Goal: Task Accomplishment & Management: Use online tool/utility

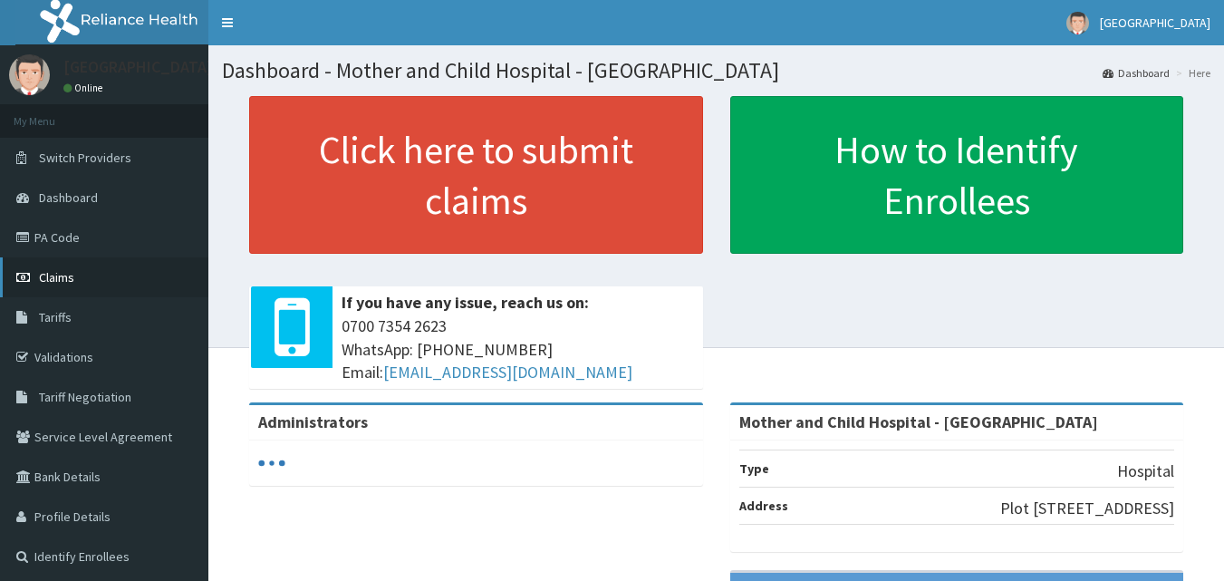
click at [50, 275] on span "Claims" at bounding box center [56, 277] width 35 height 16
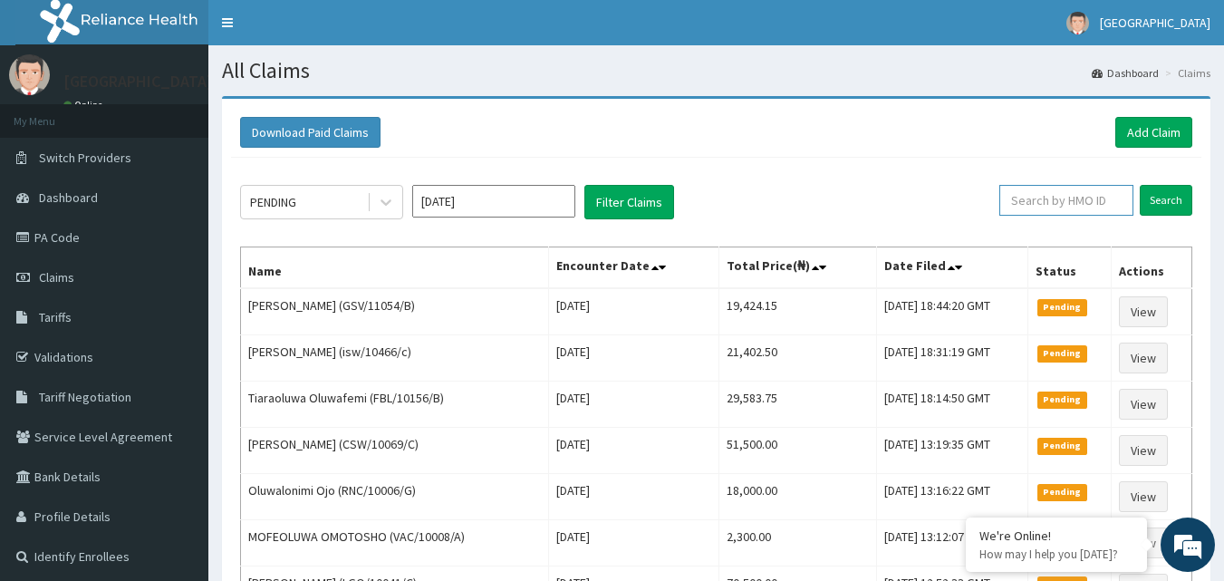
click at [1051, 198] on input "text" at bounding box center [1066, 200] width 134 height 31
click at [1168, 202] on input "Search" at bounding box center [1166, 200] width 53 height 31
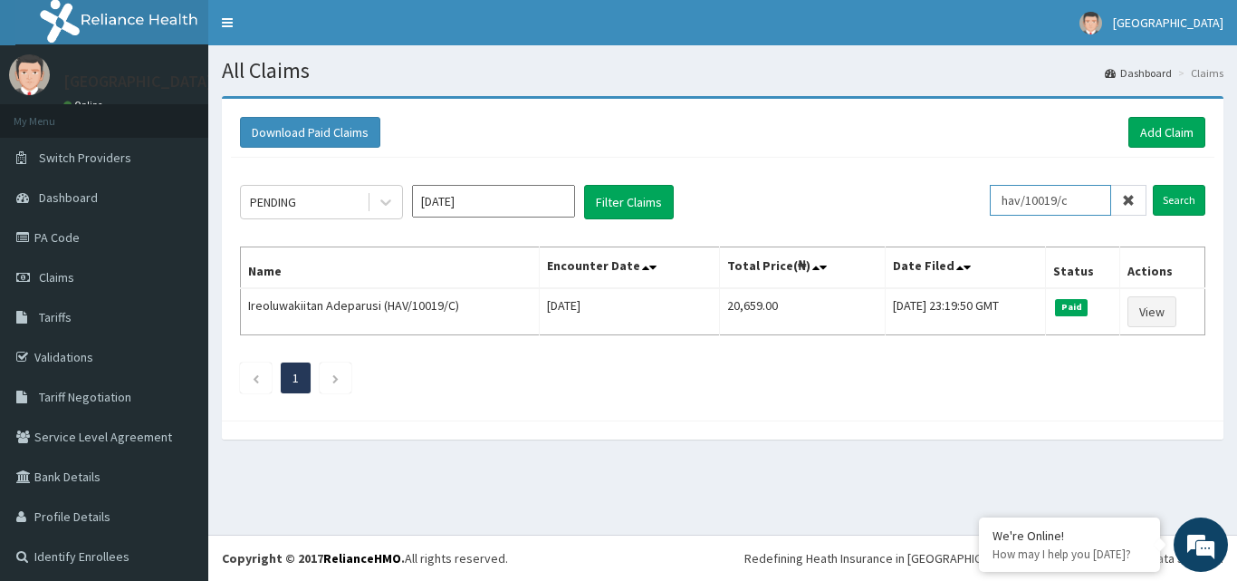
click at [1082, 192] on input "hav/10019/c" at bounding box center [1050, 200] width 121 height 31
type input "hav/10019/f"
click at [1168, 199] on input "Search" at bounding box center [1179, 200] width 53 height 31
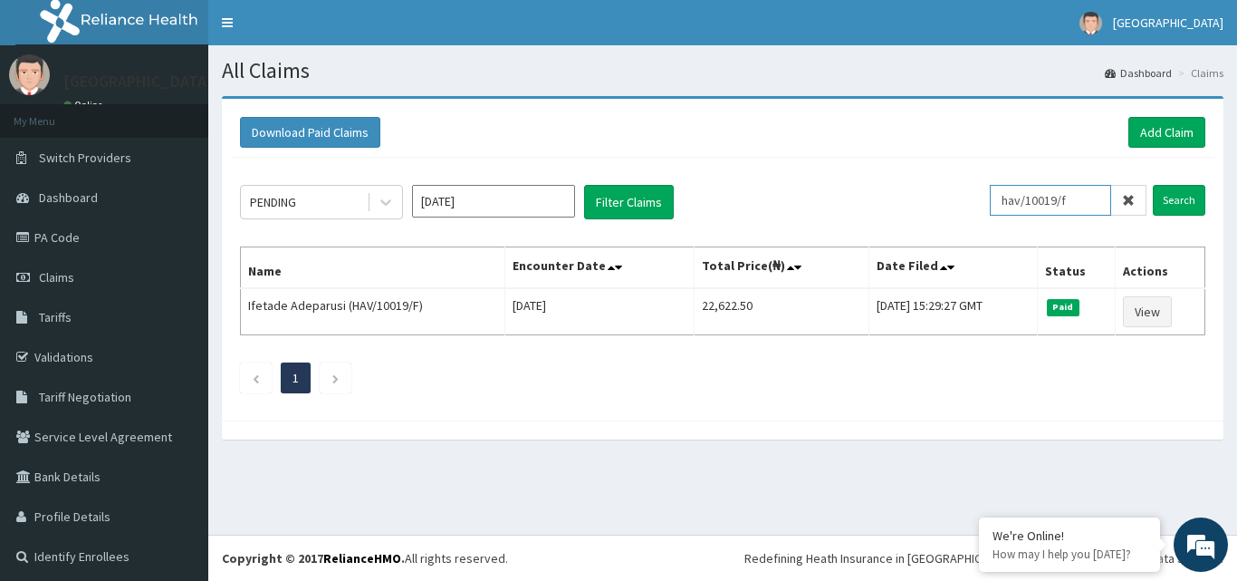
drag, startPoint x: 1068, startPoint y: 196, endPoint x: 948, endPoint y: 199, distance: 120.5
click at [948, 199] on div "PENDING [DATE] Filter Claims hav/10019/f Search" at bounding box center [723, 202] width 966 height 34
type input "csw/10003/b"
click at [1169, 200] on input "Search" at bounding box center [1179, 200] width 53 height 31
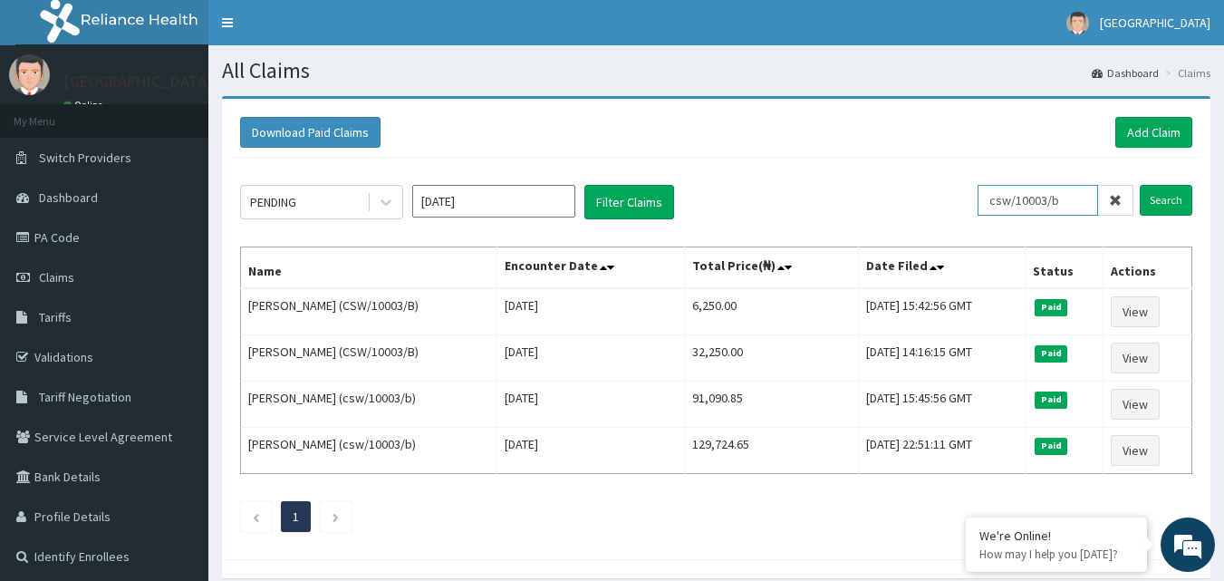
drag, startPoint x: 1079, startPoint y: 197, endPoint x: 981, endPoint y: 205, distance: 98.2
click at [981, 205] on div "PENDING [DATE] Filter Claims csw/10003/b Search" at bounding box center [716, 202] width 952 height 34
type input "ywg/10023/a"
click at [1175, 197] on input "Search" at bounding box center [1166, 200] width 53 height 31
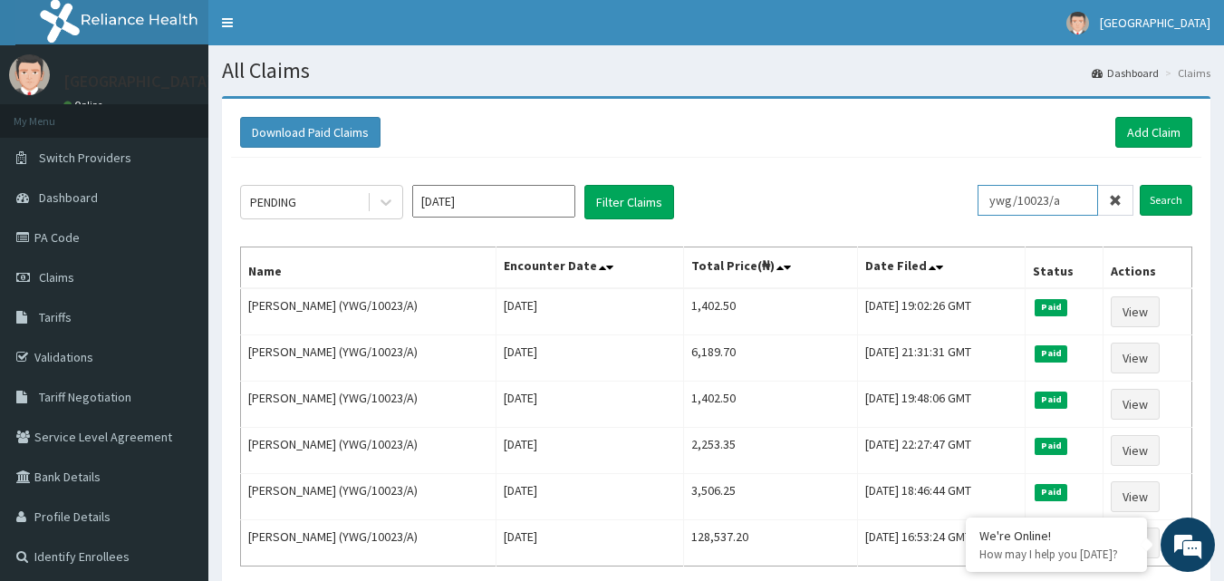
drag, startPoint x: 1086, startPoint y: 196, endPoint x: 964, endPoint y: 195, distance: 122.3
click at [964, 195] on div "PENDING [DATE] Filter Claims ywg/10023/a Search" at bounding box center [716, 202] width 952 height 34
click at [1163, 204] on input "Search" at bounding box center [1166, 200] width 53 height 31
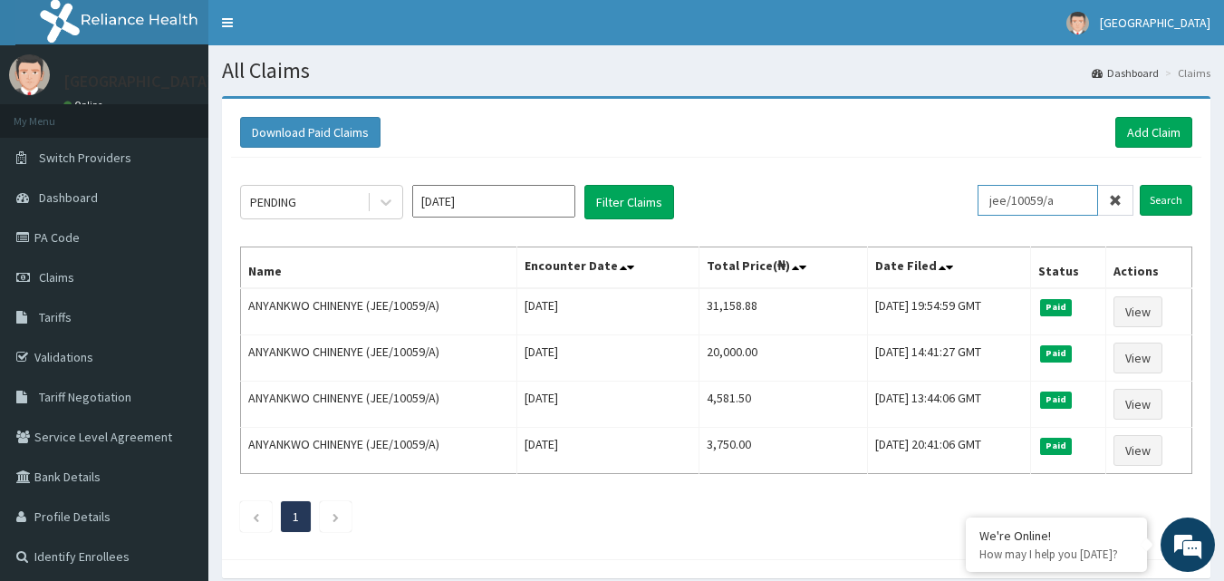
click at [1075, 202] on input "jee/10059/a" at bounding box center [1037, 200] width 120 height 31
type input "j"
click at [1168, 207] on input "Search" at bounding box center [1166, 200] width 53 height 31
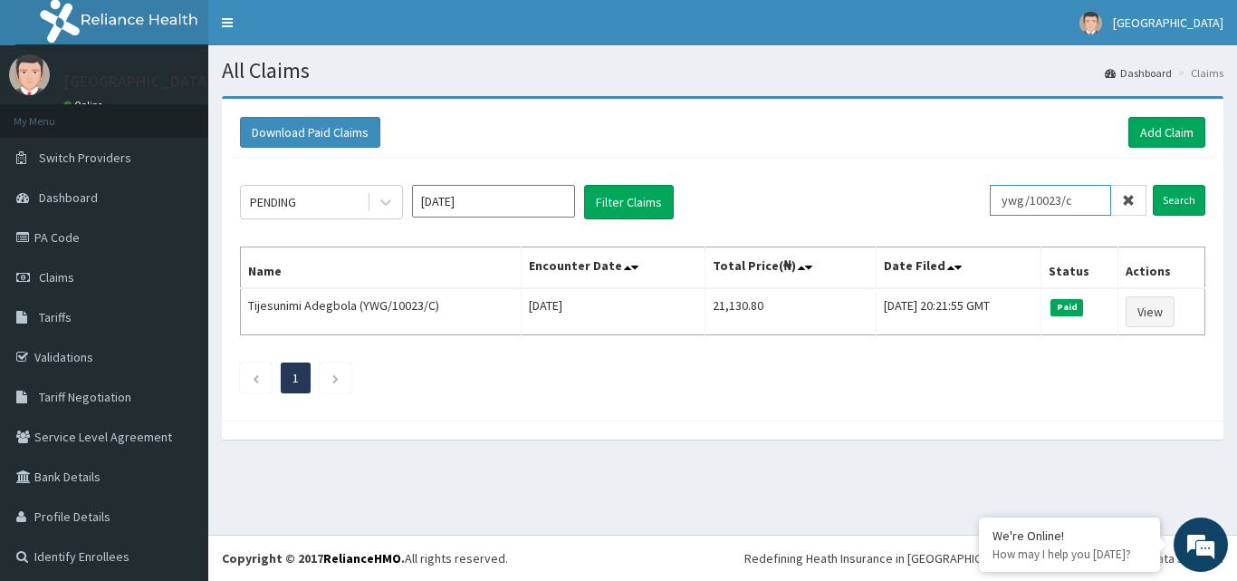
click at [1078, 194] on input "ywg/10023/c" at bounding box center [1050, 200] width 121 height 31
type input "y"
type input "cpw/10090/b"
click at [1161, 198] on input "Search" at bounding box center [1179, 200] width 53 height 31
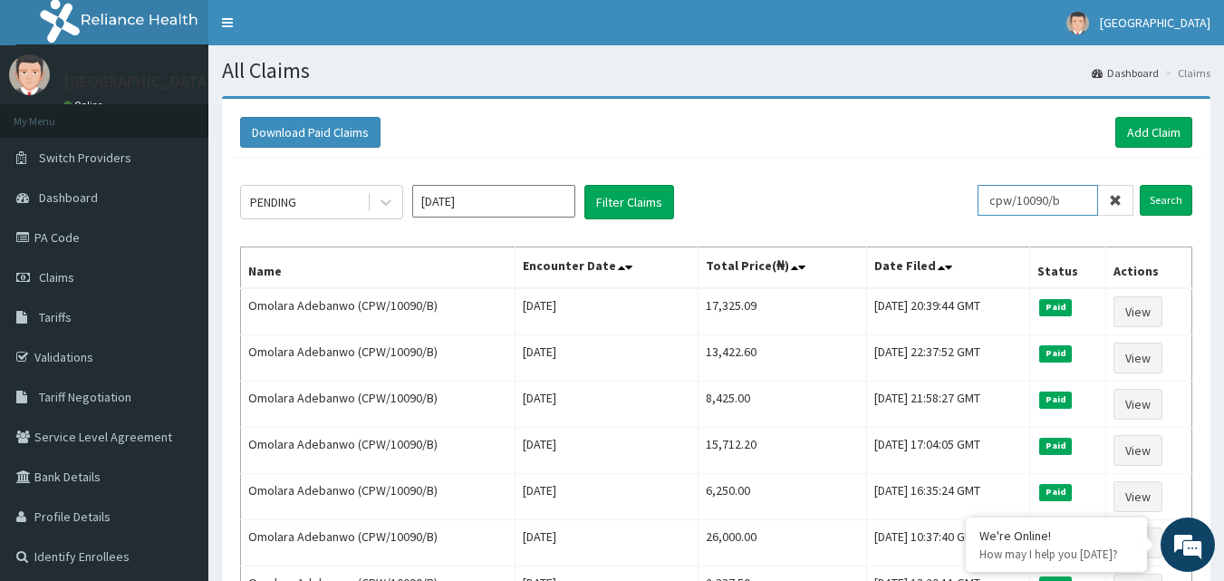
drag, startPoint x: 1084, startPoint y: 202, endPoint x: 942, endPoint y: 212, distance: 142.6
click at [960, 215] on div "PENDING [DATE] Filter Claims cpw/10090/b Search" at bounding box center [716, 202] width 952 height 34
type input "lti/10281/c"
click at [1160, 206] on input "Search" at bounding box center [1166, 200] width 53 height 31
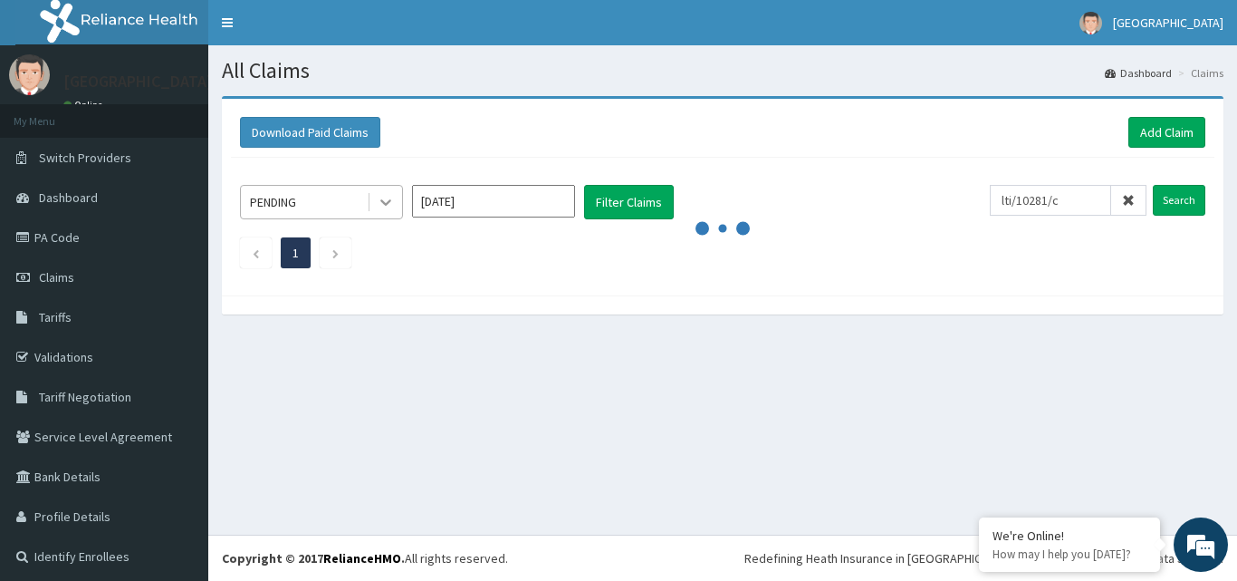
click at [379, 201] on icon at bounding box center [386, 202] width 18 height 18
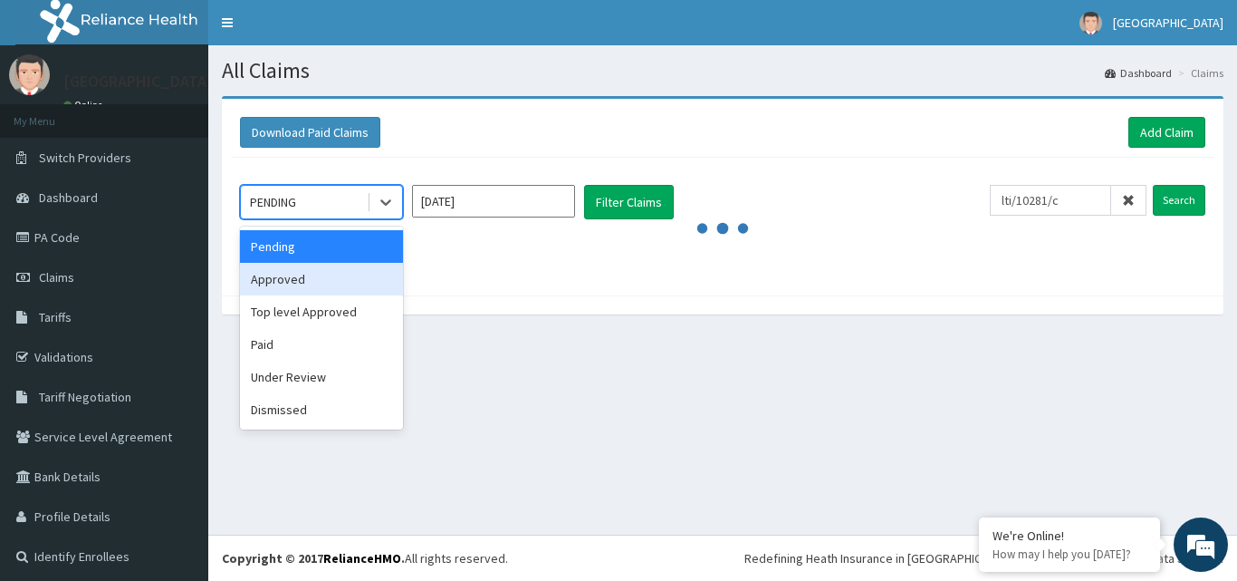
click at [319, 280] on div "Approved" at bounding box center [321, 279] width 163 height 33
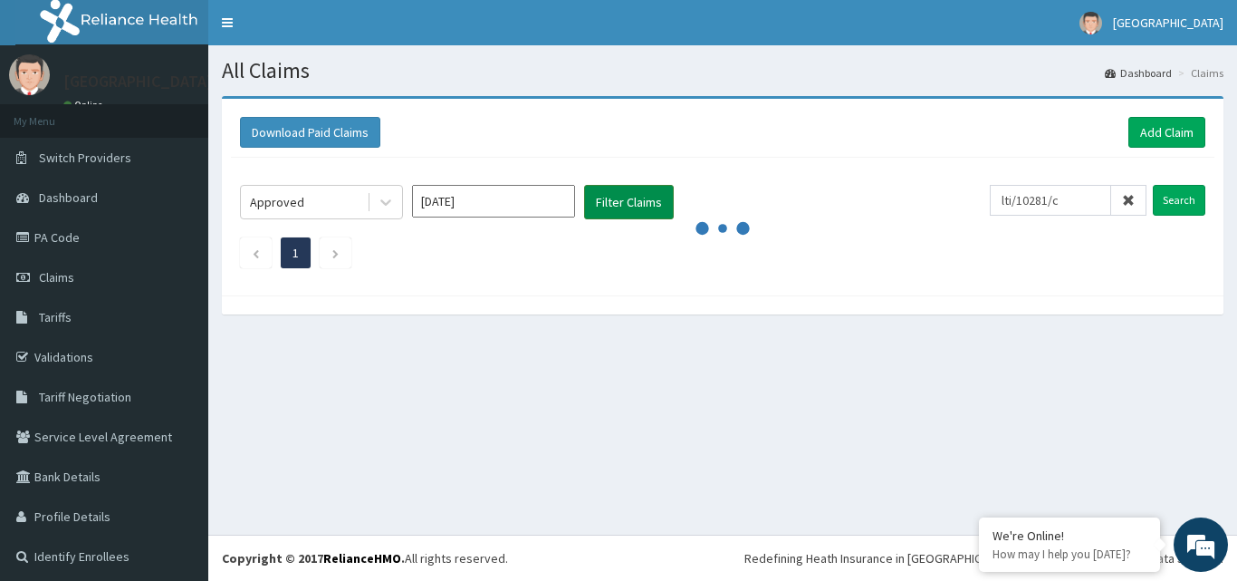
click at [623, 203] on button "Filter Claims" at bounding box center [629, 202] width 90 height 34
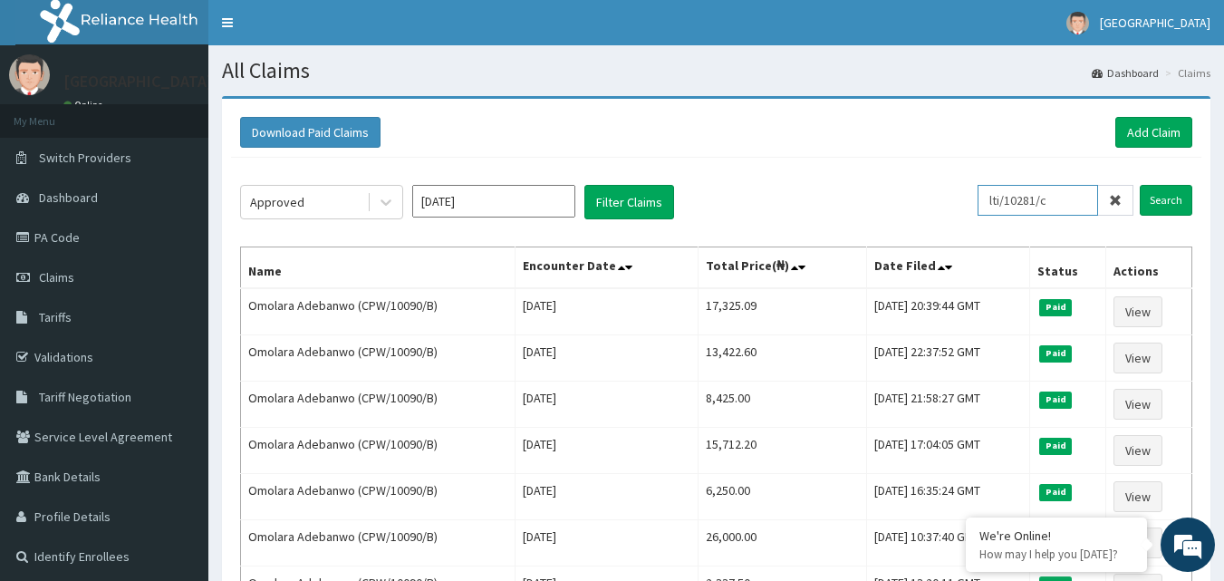
drag, startPoint x: 1076, startPoint y: 198, endPoint x: 986, endPoint y: 200, distance: 89.7
click at [986, 200] on div "Approved [DATE] Filter Claims lti/10281/c Search" at bounding box center [716, 202] width 952 height 34
paste input "LTI/10281/C"
type input "LTI/10281/C"
click at [1156, 202] on input "Search" at bounding box center [1166, 200] width 53 height 31
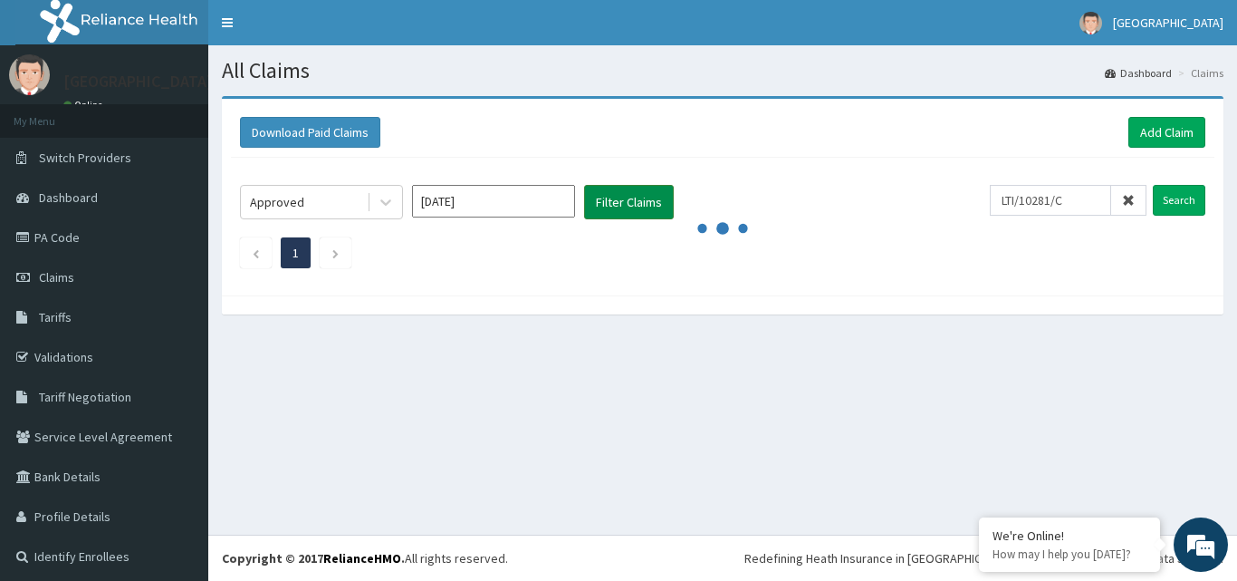
click at [624, 204] on button "Filter Claims" at bounding box center [629, 202] width 90 height 34
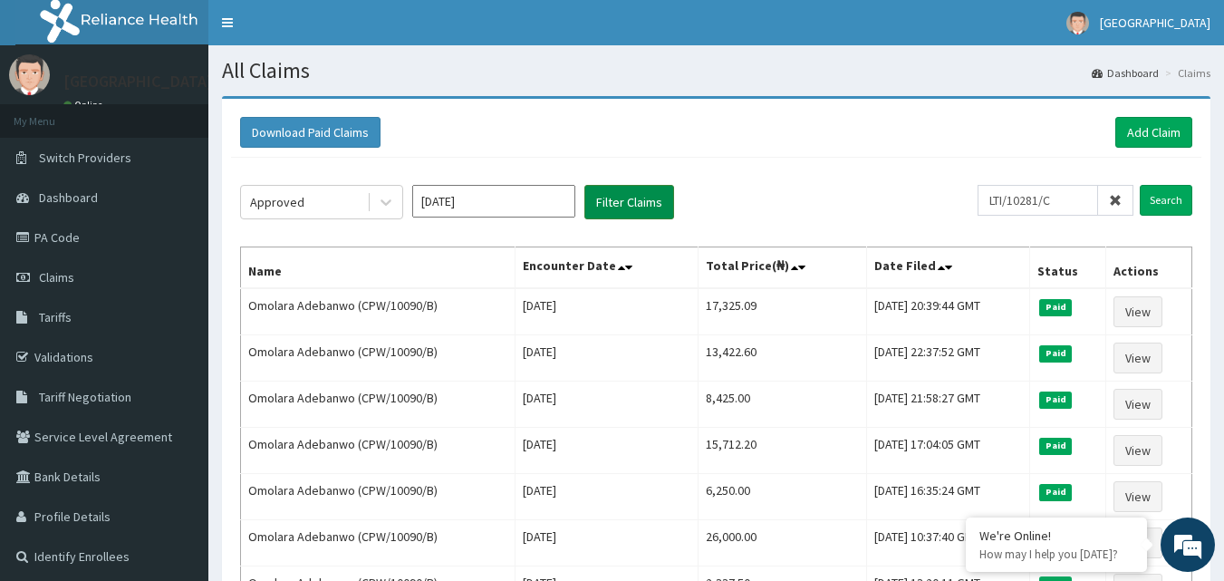
click at [632, 192] on button "Filter Claims" at bounding box center [629, 202] width 90 height 34
drag, startPoint x: 1079, startPoint y: 197, endPoint x: 919, endPoint y: 183, distance: 160.9
type input "lti/10281/c"
click at [1160, 201] on input "Search" at bounding box center [1166, 200] width 53 height 31
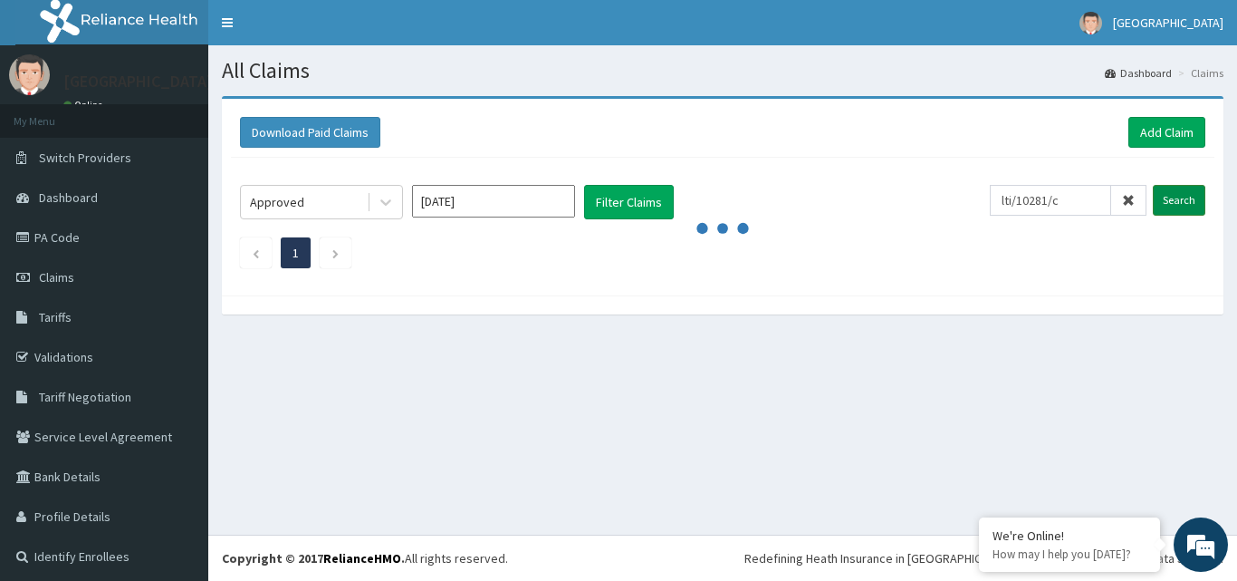
click at [1160, 201] on input "Search" at bounding box center [1179, 200] width 53 height 31
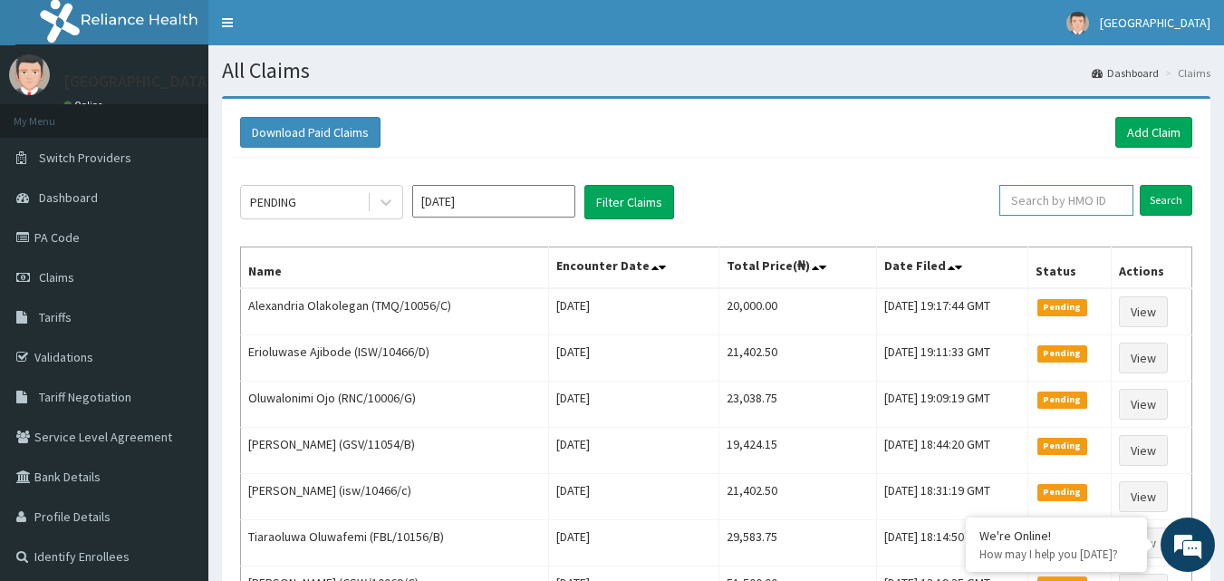
click at [1055, 200] on input "text" at bounding box center [1066, 200] width 134 height 31
click at [1167, 193] on input "Search" at bounding box center [1166, 200] width 53 height 31
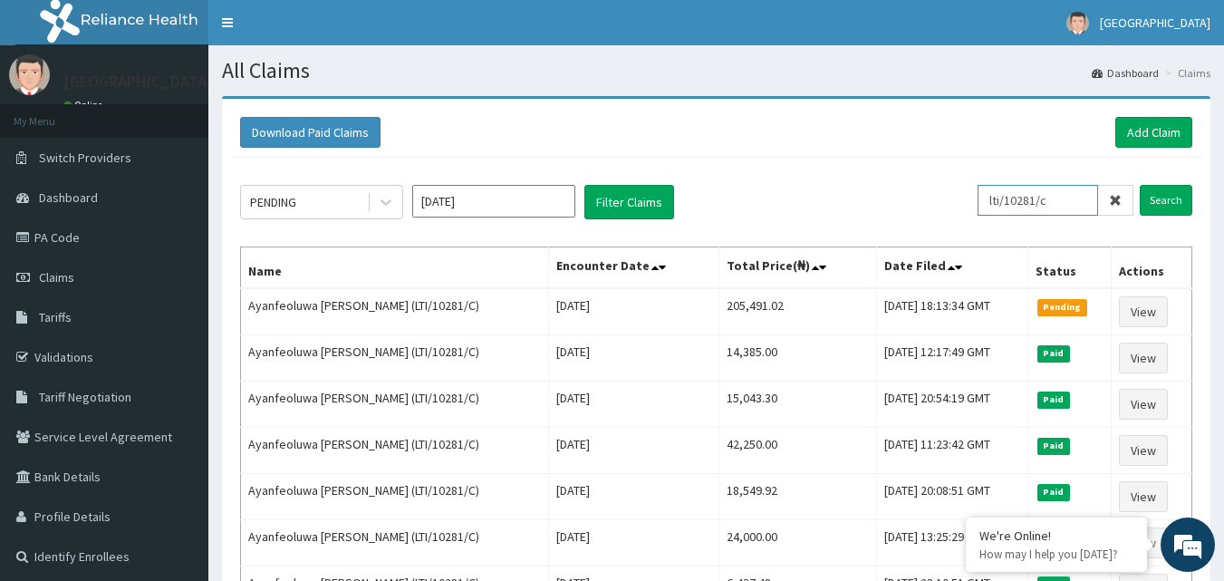
click at [1068, 200] on input "lti/10281/c" at bounding box center [1037, 200] width 120 height 31
type input "l"
click at [1168, 198] on input "Search" at bounding box center [1166, 200] width 53 height 31
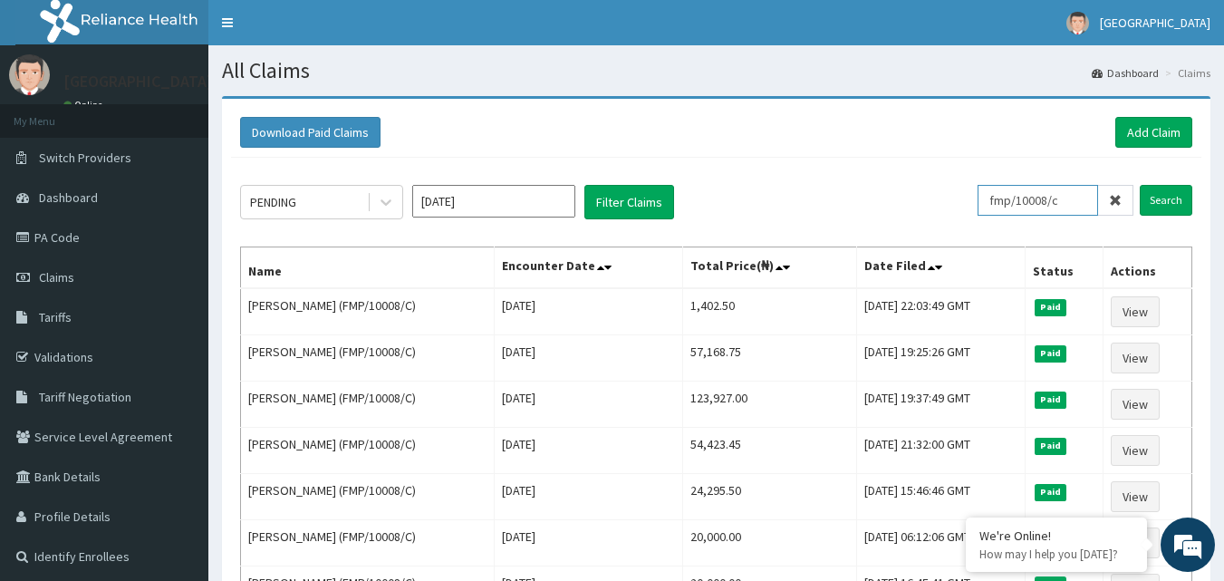
click at [1076, 202] on input "fmp/10008/c" at bounding box center [1037, 200] width 120 height 31
type input "f"
type input "isw/10580/a"
click at [1166, 201] on input "Search" at bounding box center [1166, 200] width 53 height 31
